Goal: Task Accomplishment & Management: Complete application form

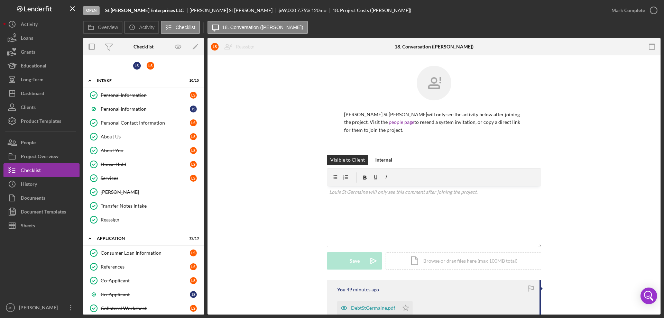
scroll to position [372, 0]
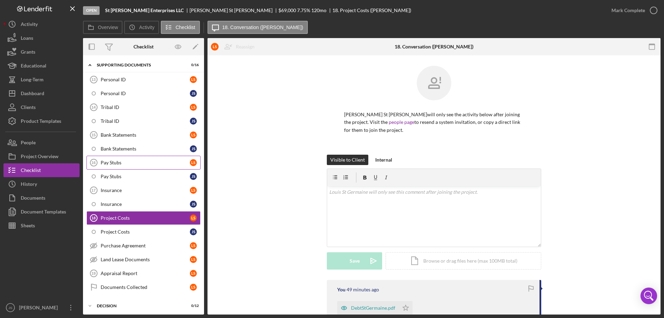
click at [110, 161] on div "Pay Stubs" at bounding box center [145, 163] width 89 height 6
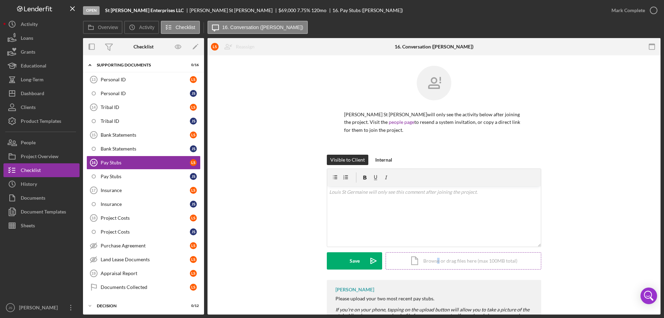
click at [438, 259] on div "Icon/Document Browse or drag files here (max 100MB total) Tap to choose files o…" at bounding box center [463, 260] width 156 height 17
click at [457, 261] on div "Icon/Document Browse or drag files here (max 100MB total) Tap to choose files o…" at bounding box center [463, 260] width 156 height 17
click at [456, 261] on div "Icon/Document Browse or drag files here (max 100MB total) Tap to choose files o…" at bounding box center [463, 260] width 156 height 17
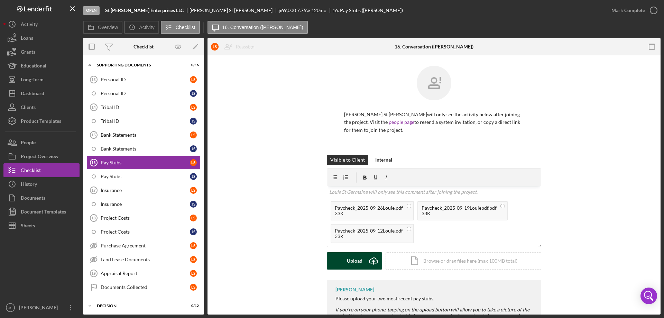
click at [352, 261] on div "Upload" at bounding box center [355, 260] width 16 height 17
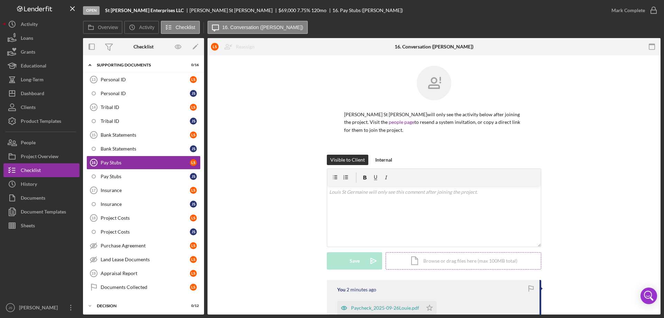
click at [445, 261] on div "Icon/Document Browse or drag files here (max 100MB total) Tap to choose files o…" at bounding box center [463, 260] width 156 height 17
click at [447, 263] on div "Icon/Document Browse or drag files here (max 100MB total) Tap to choose files o…" at bounding box center [463, 260] width 156 height 17
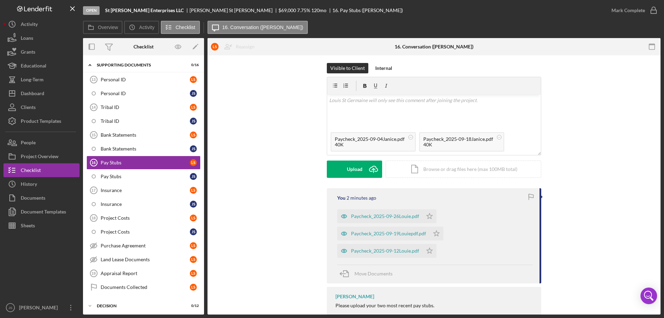
scroll to position [104, 0]
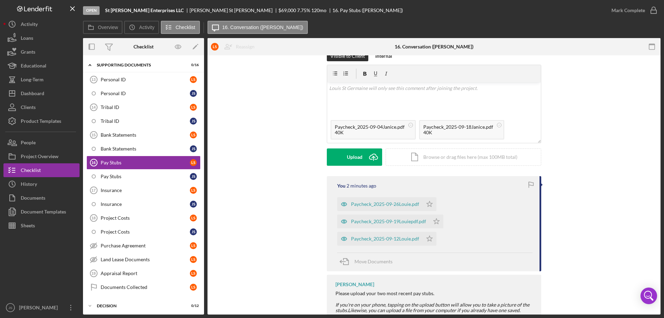
click at [476, 210] on div "Paycheck_2025-09-26Louie.pdf Icon/Star Paycheck_2025-09-19Louiepdf.pdf Icon/Sta…" at bounding box center [434, 220] width 195 height 52
click at [348, 158] on div "Upload" at bounding box center [355, 156] width 16 height 17
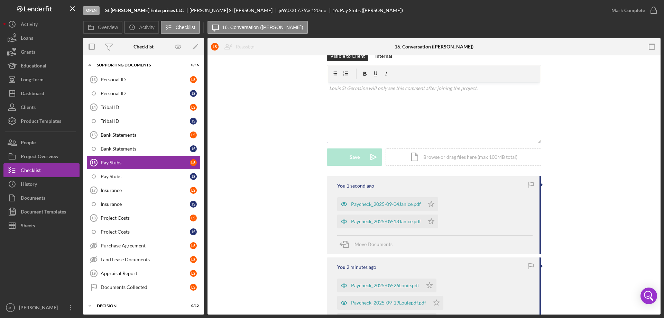
click at [342, 95] on div "v Color teal Color pink Remove color Add row above Add row below Add column bef…" at bounding box center [434, 112] width 214 height 60
click at [341, 157] on button "Save Icon/icon-invite-send" at bounding box center [354, 156] width 55 height 17
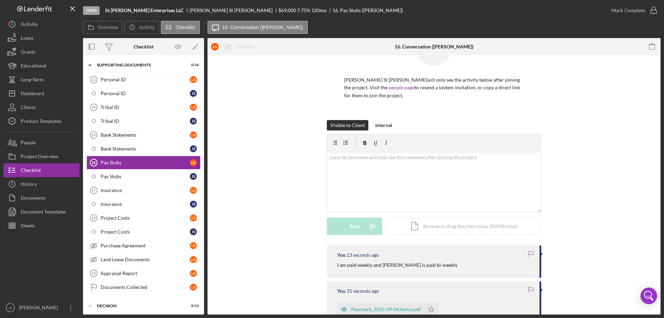
scroll to position [0, 0]
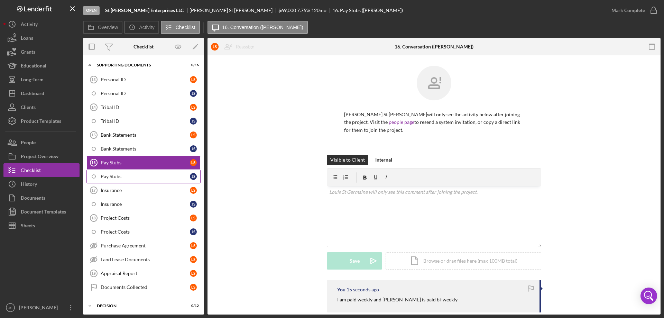
click at [105, 175] on div "Pay Stubs" at bounding box center [145, 176] width 89 height 6
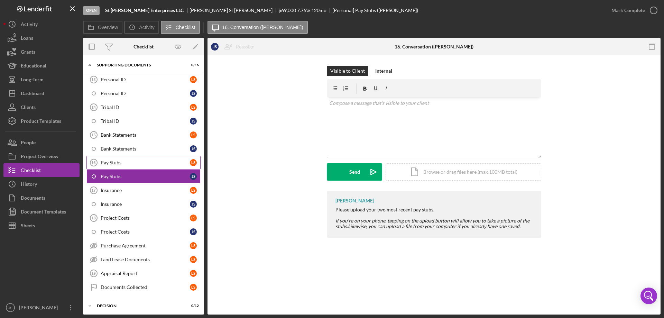
click at [123, 161] on div "Pay Stubs" at bounding box center [145, 163] width 89 height 6
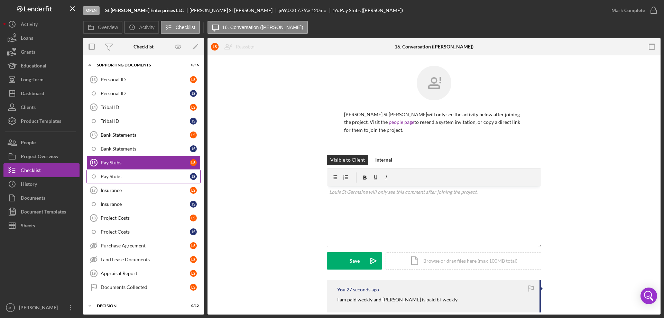
click at [112, 175] on div "Pay Stubs" at bounding box center [145, 176] width 89 height 6
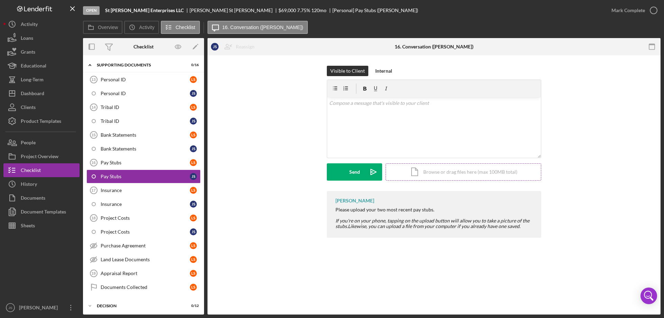
click at [457, 172] on div "Icon/Document Browse or drag files here (max 100MB total) Tap to choose files o…" at bounding box center [463, 171] width 156 height 17
click at [349, 174] on div "Upload" at bounding box center [355, 171] width 16 height 17
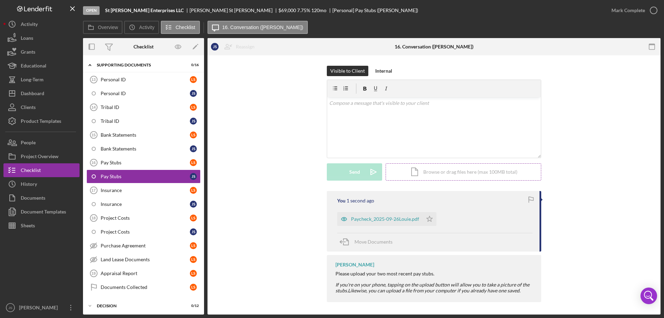
click at [449, 172] on div "Icon/Document Browse or drag files here (max 100MB total) Tap to choose files o…" at bounding box center [463, 171] width 156 height 17
click at [452, 174] on div "Icon/Document Browse or drag files here (max 100MB total) Tap to choose files o…" at bounding box center [463, 171] width 156 height 17
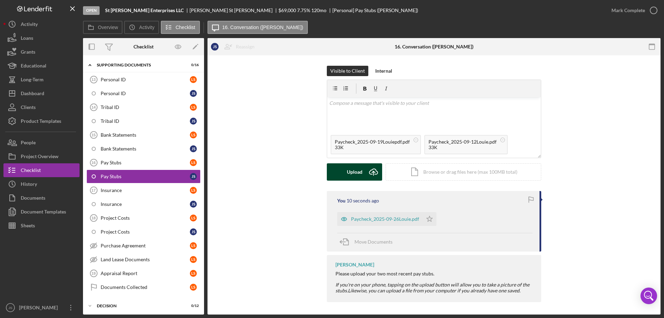
click at [353, 171] on div "Upload" at bounding box center [355, 171] width 16 height 17
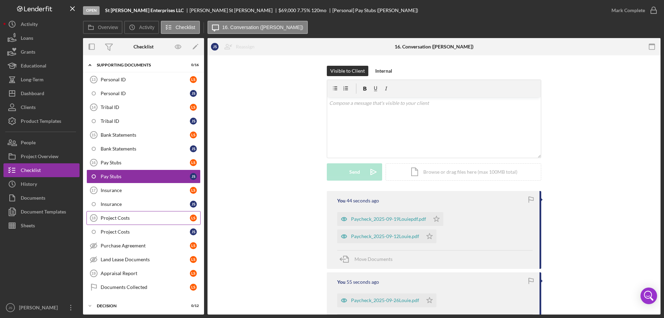
click at [143, 218] on div "Project Costs" at bounding box center [145, 218] width 89 height 6
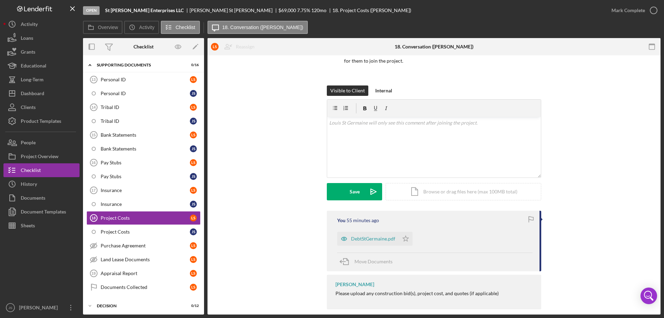
scroll to position [78, 0]
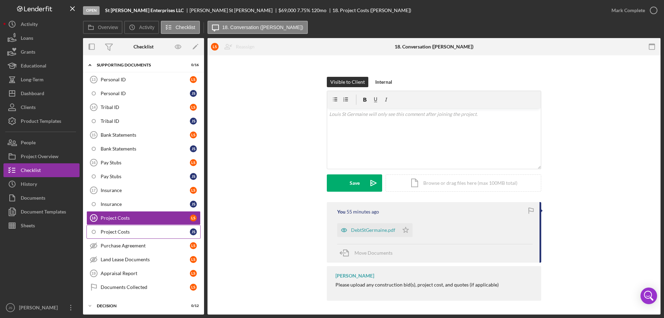
click at [159, 230] on div "Project Costs" at bounding box center [145, 232] width 89 height 6
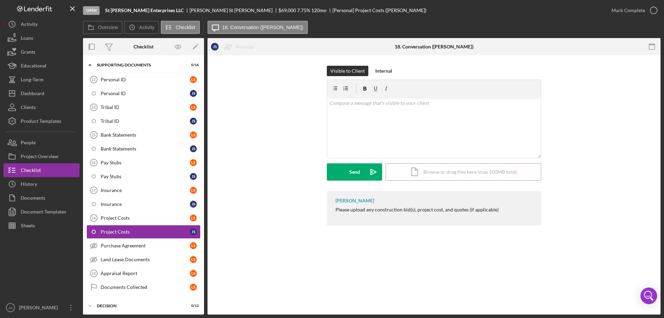
click at [450, 171] on div "Icon/Document Browse or drag files here (max 100MB total) Tap to choose files o…" at bounding box center [463, 171] width 156 height 17
click at [459, 169] on div "Icon/Document Browse or drag files here (max 100MB total) Tap to choose files o…" at bounding box center [463, 171] width 156 height 17
click at [349, 172] on div "Upload" at bounding box center [355, 171] width 16 height 17
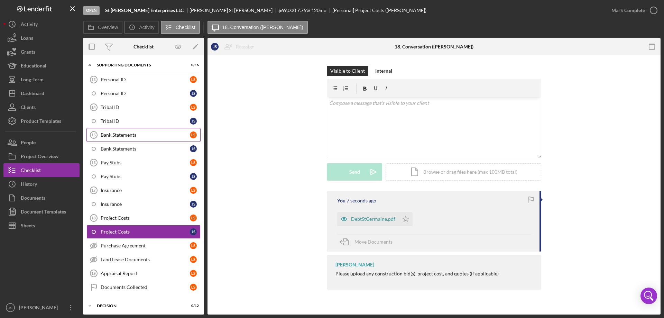
click at [149, 135] on div "Bank Statements" at bounding box center [145, 135] width 89 height 6
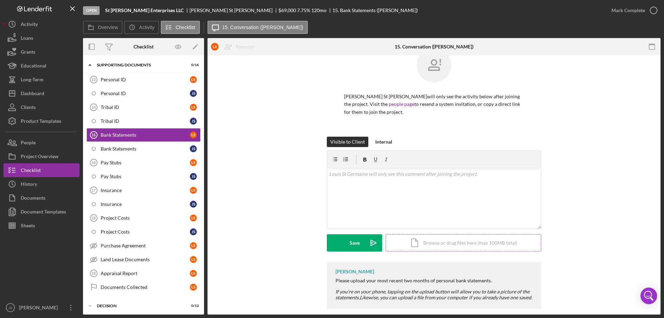
scroll to position [26, 0]
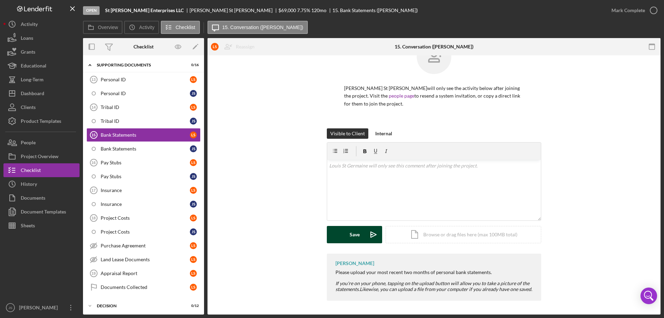
click at [348, 233] on button "Save Icon/icon-invite-send" at bounding box center [354, 234] width 55 height 17
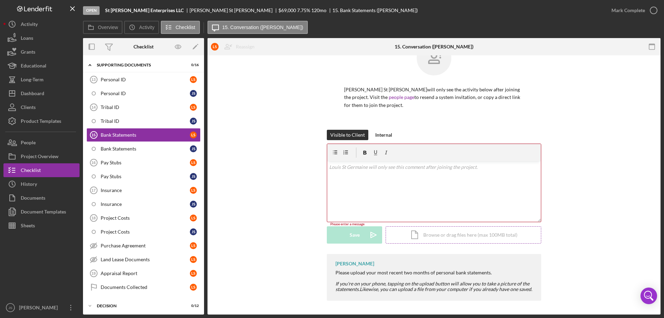
click at [438, 235] on div "Icon/Document Browse or drag files here (max 100MB total) Tap to choose files o…" at bounding box center [463, 234] width 156 height 17
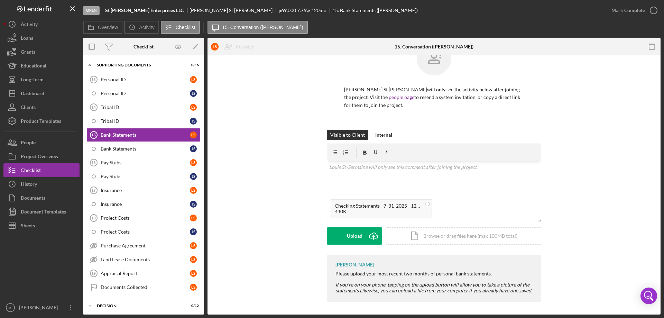
scroll to position [26, 0]
click at [347, 232] on div "Upload" at bounding box center [355, 234] width 16 height 17
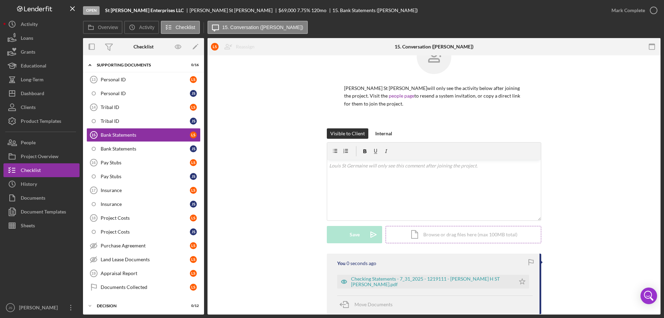
click at [430, 233] on div "Icon/Document Browse or drag files here (max 100MB total) Tap to choose files o…" at bounding box center [463, 234] width 156 height 17
click at [356, 235] on div "Upload" at bounding box center [355, 234] width 16 height 17
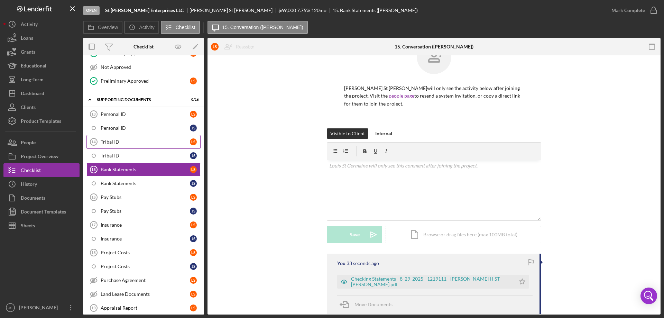
click at [137, 138] on link "Tribal ID 14 Tribal ID L S" at bounding box center [143, 142] width 114 height 14
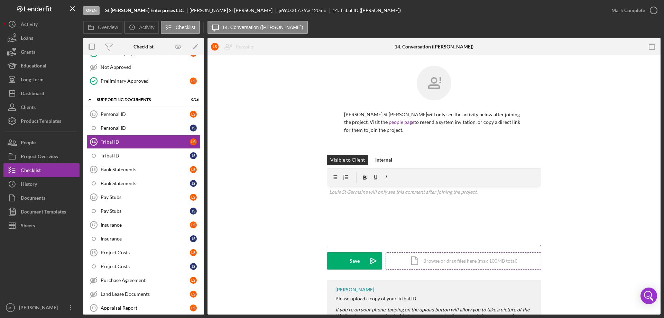
click at [449, 261] on div "Icon/Document Browse or drag files here (max 100MB total) Tap to choose files o…" at bounding box center [463, 260] width 156 height 17
click at [347, 260] on div "Upload" at bounding box center [355, 260] width 16 height 17
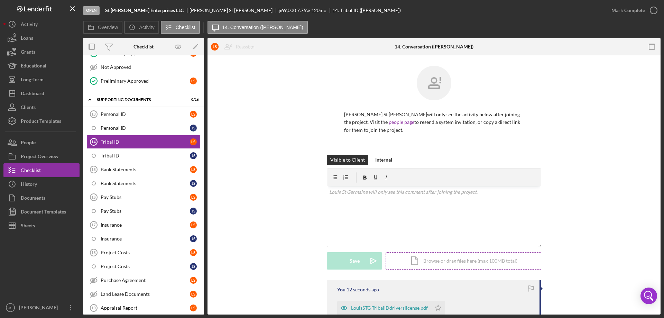
click at [463, 261] on div "Icon/Document Browse or drag files here (max 100MB total) Tap to choose files o…" at bounding box center [463, 260] width 156 height 17
click at [353, 262] on div "Upload" at bounding box center [355, 260] width 16 height 17
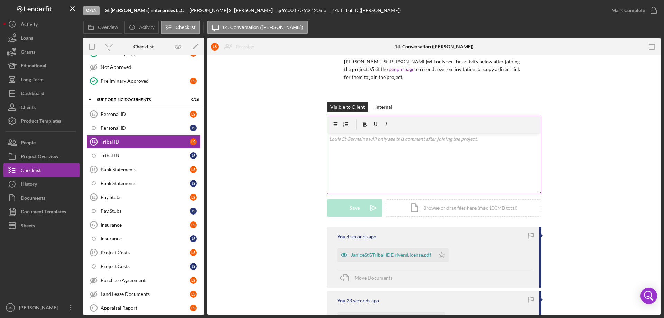
scroll to position [104, 0]
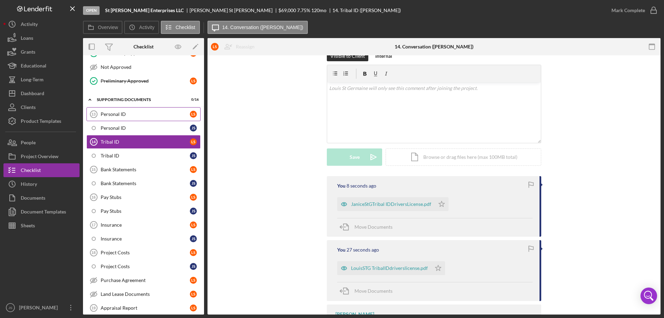
click at [148, 113] on div "Personal ID" at bounding box center [145, 114] width 89 height 6
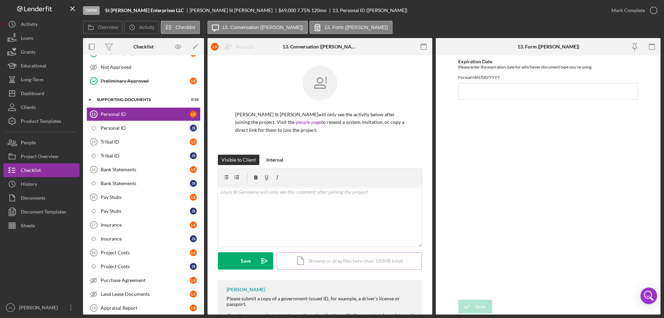
click at [350, 261] on div "Icon/Document Browse or drag files here (max 100MB total) Tap to choose files o…" at bounding box center [348, 260] width 145 height 17
click at [242, 262] on div "Upload" at bounding box center [246, 260] width 16 height 17
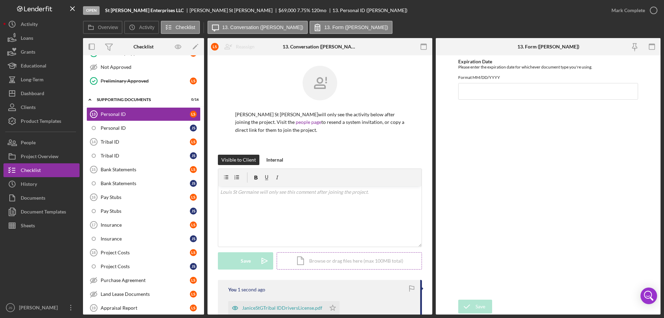
click at [331, 259] on div "Icon/Document Browse or drag files here (max 100MB total) Tap to choose files o…" at bounding box center [348, 260] width 145 height 17
click at [250, 258] on div "Upload" at bounding box center [246, 260] width 16 height 17
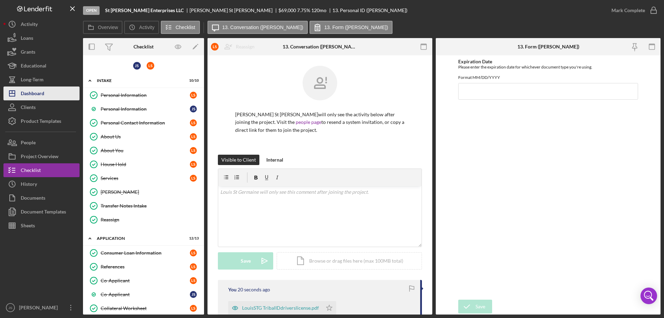
click at [40, 93] on div "Dashboard" at bounding box center [33, 94] width 24 height 16
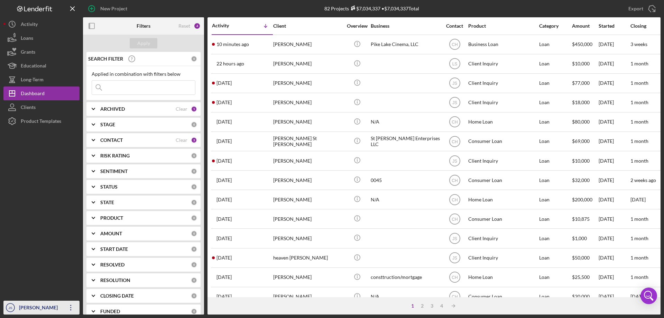
click at [31, 309] on div "[PERSON_NAME]" at bounding box center [39, 308] width 45 height 16
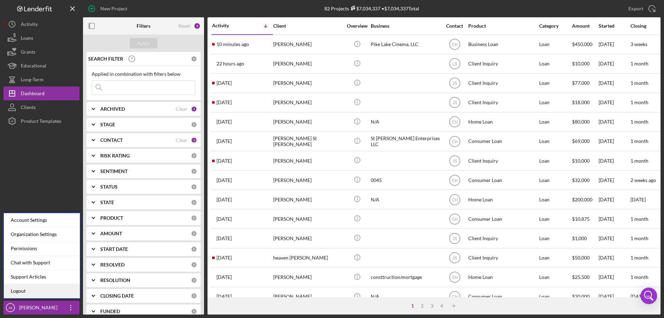
click at [28, 288] on link "Logout" at bounding box center [42, 291] width 76 height 14
